Goal: Transaction & Acquisition: Purchase product/service

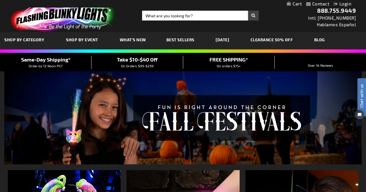
click at [178, 44] on link "Best Sellers" at bounding box center [180, 39] width 37 height 19
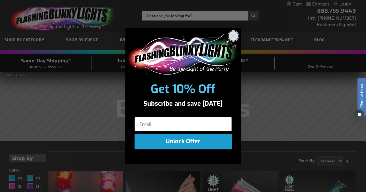
click at [234, 36] on icon "Close dialog" at bounding box center [233, 36] width 4 height 4
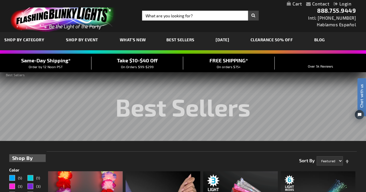
click at [175, 39] on span "Best Sellers" at bounding box center [180, 39] width 28 height 5
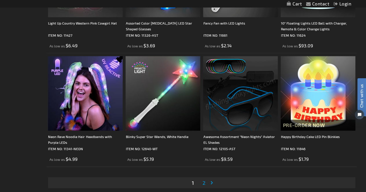
scroll to position [1795, 0]
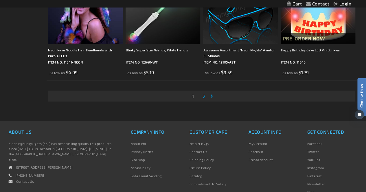
click at [204, 97] on span "2" at bounding box center [204, 96] width 3 height 6
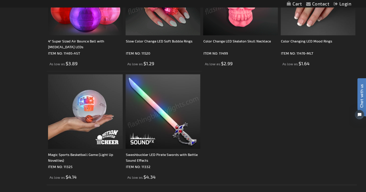
scroll to position [1361, 0]
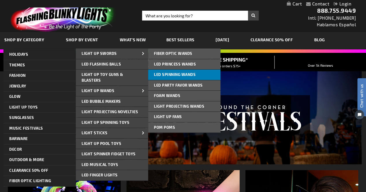
click at [175, 74] on span "LED Spinning Wands" at bounding box center [175, 74] width 42 height 5
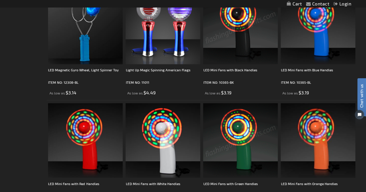
scroll to position [434, 0]
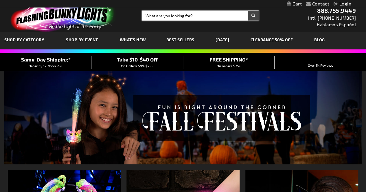
click at [167, 12] on input "Search" at bounding box center [200, 16] width 117 height 10
type input "baby toy"
click at [248, 11] on button "Search" at bounding box center [253, 16] width 11 height 10
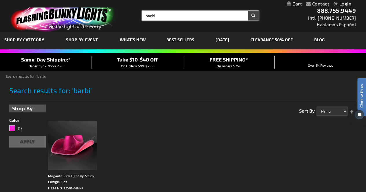
drag, startPoint x: 152, startPoint y: 18, endPoint x: 155, endPoint y: 28, distance: 10.3
click at [154, 26] on div "Toggle Nav Search Search barbi × Search 888.755.9449 Intl: 818-753-8303 Hablamo…" at bounding box center [183, 16] width 366 height 32
drag, startPoint x: 162, startPoint y: 17, endPoint x: 150, endPoint y: 20, distance: 12.0
click at [150, 20] on input "barbi" at bounding box center [200, 16] width 117 height 10
type input "baby"
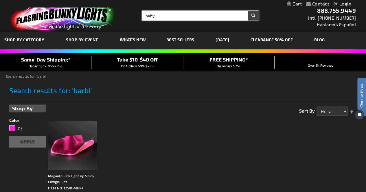
click at [248, 11] on button "Search" at bounding box center [253, 16] width 11 height 10
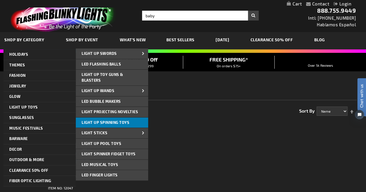
click at [108, 122] on span "Light Up Spinning Toys" at bounding box center [106, 122] width 48 height 5
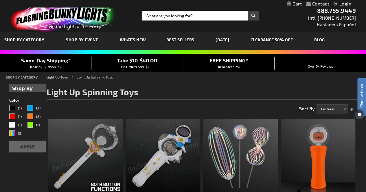
click at [54, 77] on link "Light Up Toys" at bounding box center [57, 77] width 22 height 4
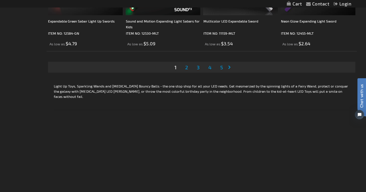
click at [184, 67] on link "Page 2" at bounding box center [186, 67] width 5 height 9
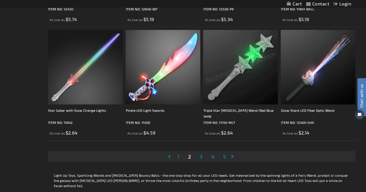
scroll to position [1795, 0]
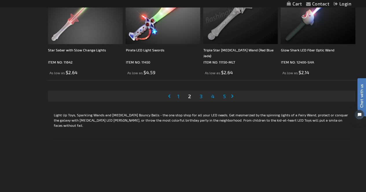
click at [199, 97] on span "3" at bounding box center [200, 96] width 3 height 6
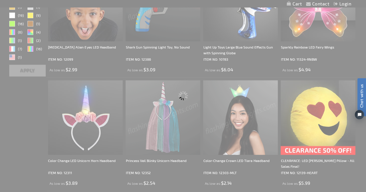
scroll to position [0, 0]
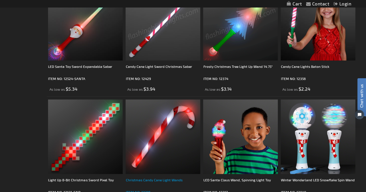
scroll to position [1737, 0]
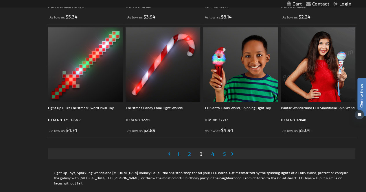
click at [210, 153] on link "Page 4" at bounding box center [212, 154] width 5 height 9
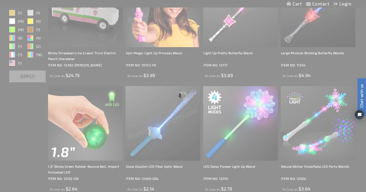
scroll to position [0, 0]
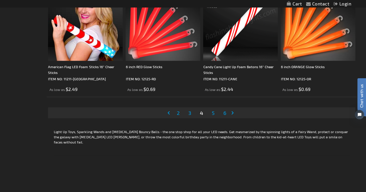
scroll to position [1795, 0]
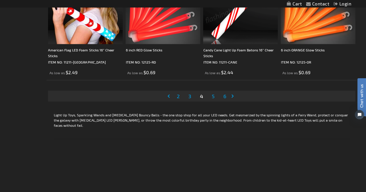
click at [212, 96] on span "5" at bounding box center [213, 96] width 3 height 6
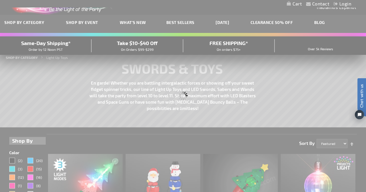
scroll to position [0, 0]
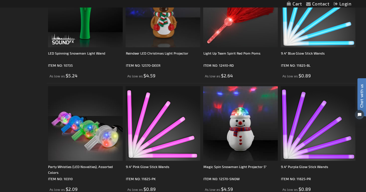
scroll to position [839, 0]
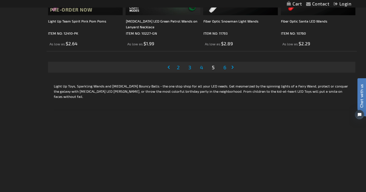
click at [223, 69] on link "Page 6" at bounding box center [224, 67] width 5 height 9
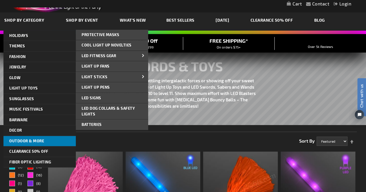
scroll to position [29, 0]
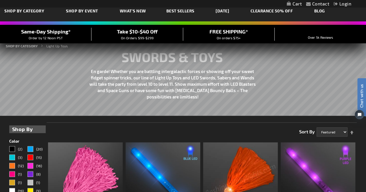
click at [135, 9] on span "What's New" at bounding box center [133, 10] width 26 height 5
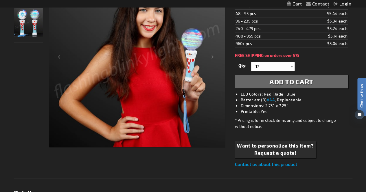
scroll to position [87, 0]
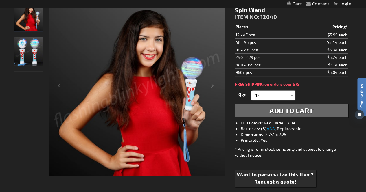
click at [277, 91] on input "12" at bounding box center [274, 95] width 42 height 9
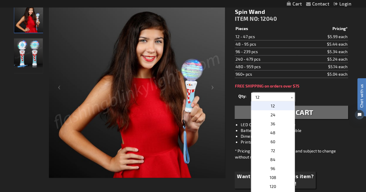
scroll to position [116, 0]
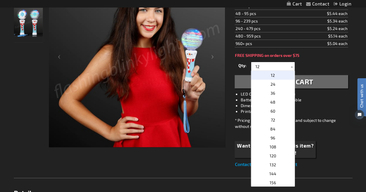
click html "Chat with us"
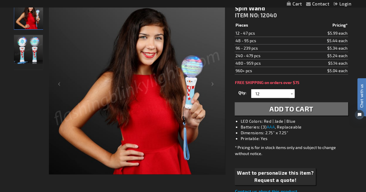
scroll to position [58, 0]
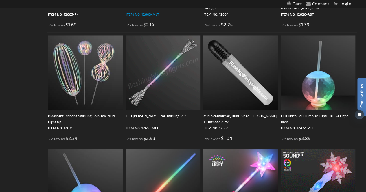
scroll to position [1679, 0]
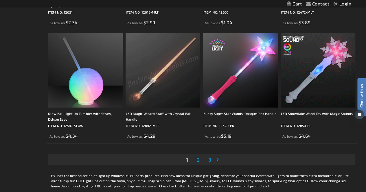
click at [197, 161] on span "2" at bounding box center [198, 160] width 3 height 6
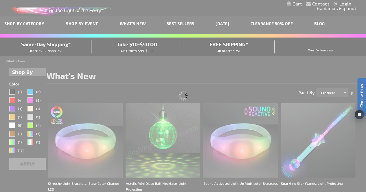
scroll to position [0, 0]
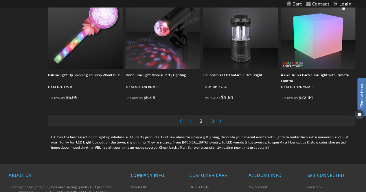
scroll to position [1737, 0]
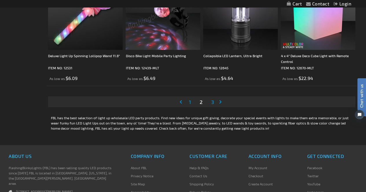
click at [210, 103] on link "Page 3" at bounding box center [212, 102] width 5 height 9
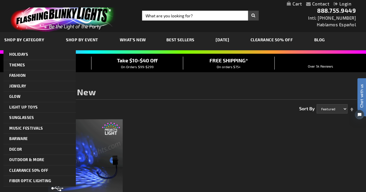
click at [54, 28] on img at bounding box center [62, 16] width 113 height 31
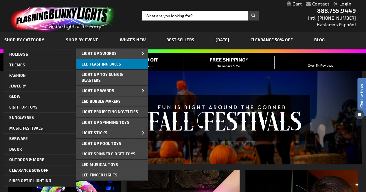
click at [107, 65] on span "LED Flashing Balls" at bounding box center [101, 64] width 39 height 5
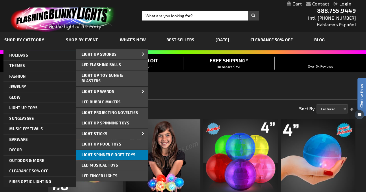
click at [109, 154] on span "Light Spinner Fidget Toys" at bounding box center [109, 155] width 54 height 5
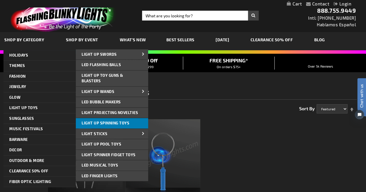
click at [119, 122] on span "Light Up Spinning Toys" at bounding box center [106, 123] width 48 height 5
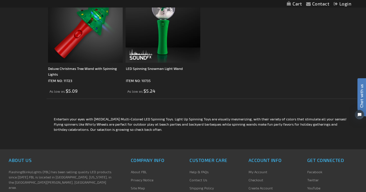
scroll to position [994, 0]
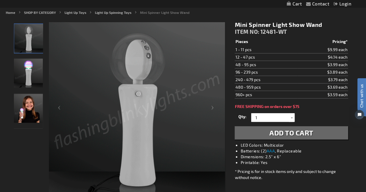
scroll to position [58, 0]
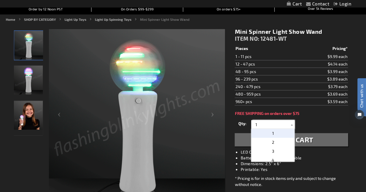
click at [272, 124] on input "1" at bounding box center [274, 124] width 42 height 9
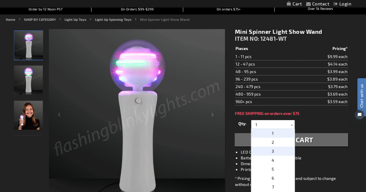
click at [274, 150] on p "3" at bounding box center [272, 151] width 43 height 9
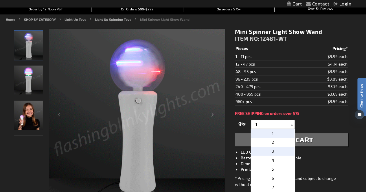
type input "3"
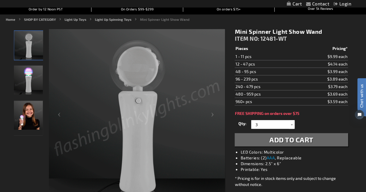
click at [274, 140] on span "Add to Cart" at bounding box center [291, 140] width 44 height 8
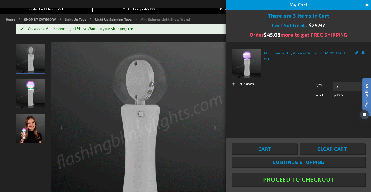
click at [294, 179] on button "Proceed To Checkout" at bounding box center [298, 179] width 133 height 13
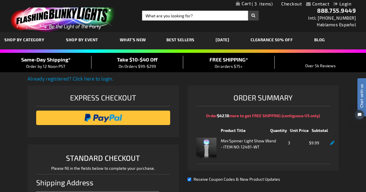
select select "US"
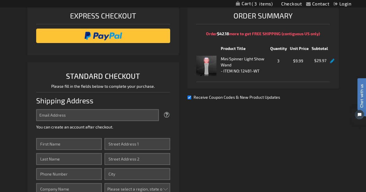
scroll to position [116, 0]
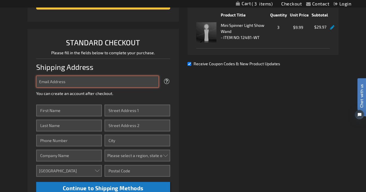
click at [84, 85] on input "Email Address" at bounding box center [97, 82] width 123 height 12
type input "9"
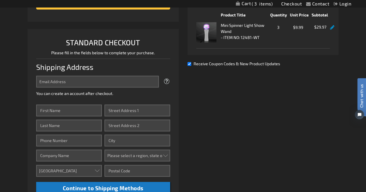
click at [120, 96] on fieldset "Email Address Tooltip We'll send your order confirmation here. You can create a…" at bounding box center [103, 87] width 134 height 23
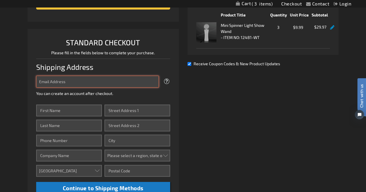
click at [93, 79] on input "Email Address" at bounding box center [97, 82] width 123 height 12
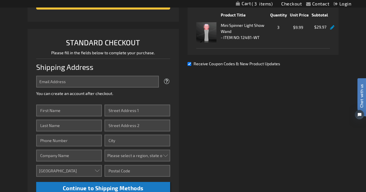
click at [102, 67] on div "Shipping Address" at bounding box center [103, 67] width 134 height 17
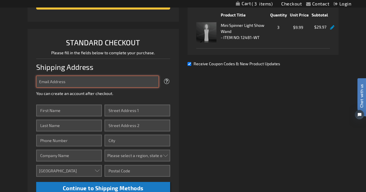
click at [96, 80] on input "Email Address" at bounding box center [97, 82] width 123 height 12
type input "[EMAIL_ADDRESS][DOMAIN_NAME]"
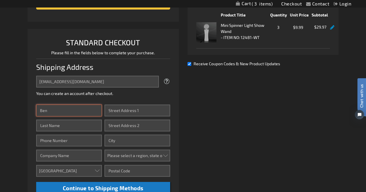
type input "Ben"
type input "Liptscher"
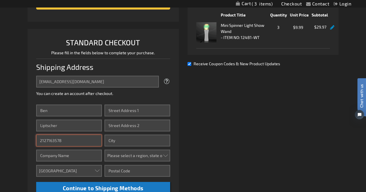
type input "2127163578"
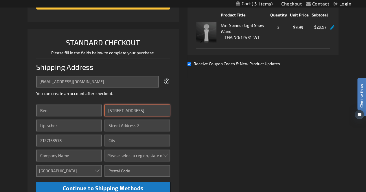
type input "49 North Central Avenue"
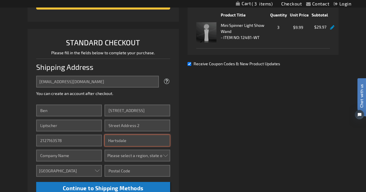
type input "Hartsdale"
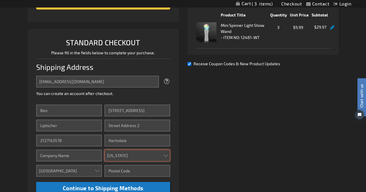
select select "43"
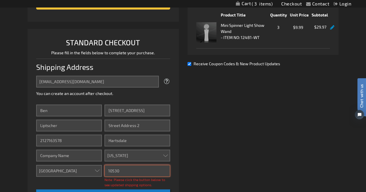
type input "10530"
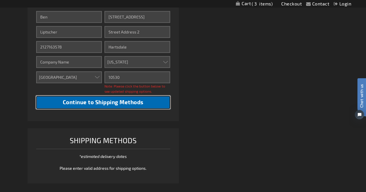
scroll to position [212, 0]
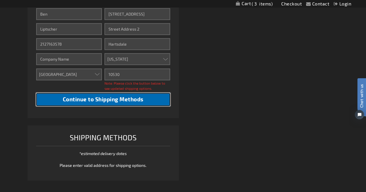
click at [98, 99] on span "Continue to Shipping Methods" at bounding box center [103, 99] width 81 height 7
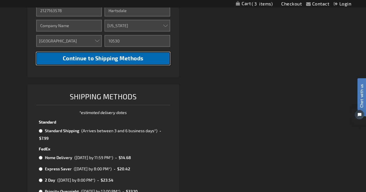
scroll to position [270, 0]
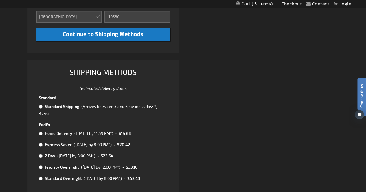
click at [41, 155] on input "radio" at bounding box center [41, 156] width 4 height 5
radio input "true"
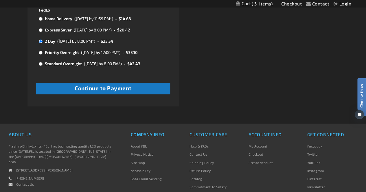
scroll to position [376, 0]
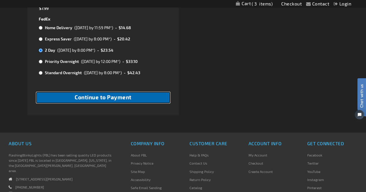
click at [95, 95] on span "Continue to Payment" at bounding box center [103, 97] width 57 height 7
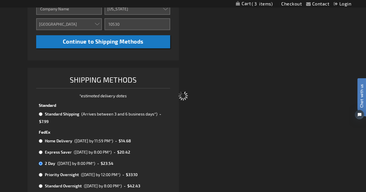
scroll to position [261, 0]
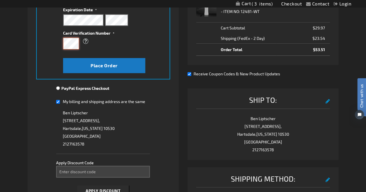
scroll to position [116, 0]
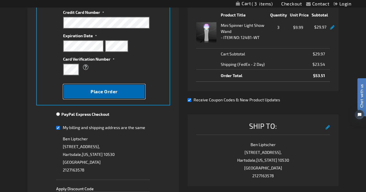
click at [105, 90] on span "Place Order" at bounding box center [104, 91] width 27 height 5
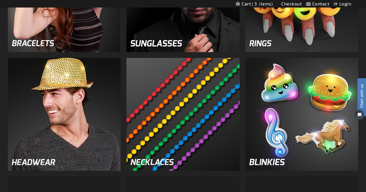
scroll to position [724, 0]
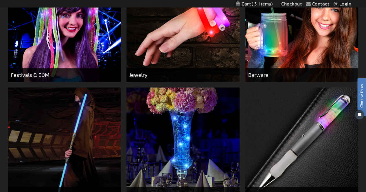
scroll to position [203, 0]
